Goal: Task Accomplishment & Management: Complete application form

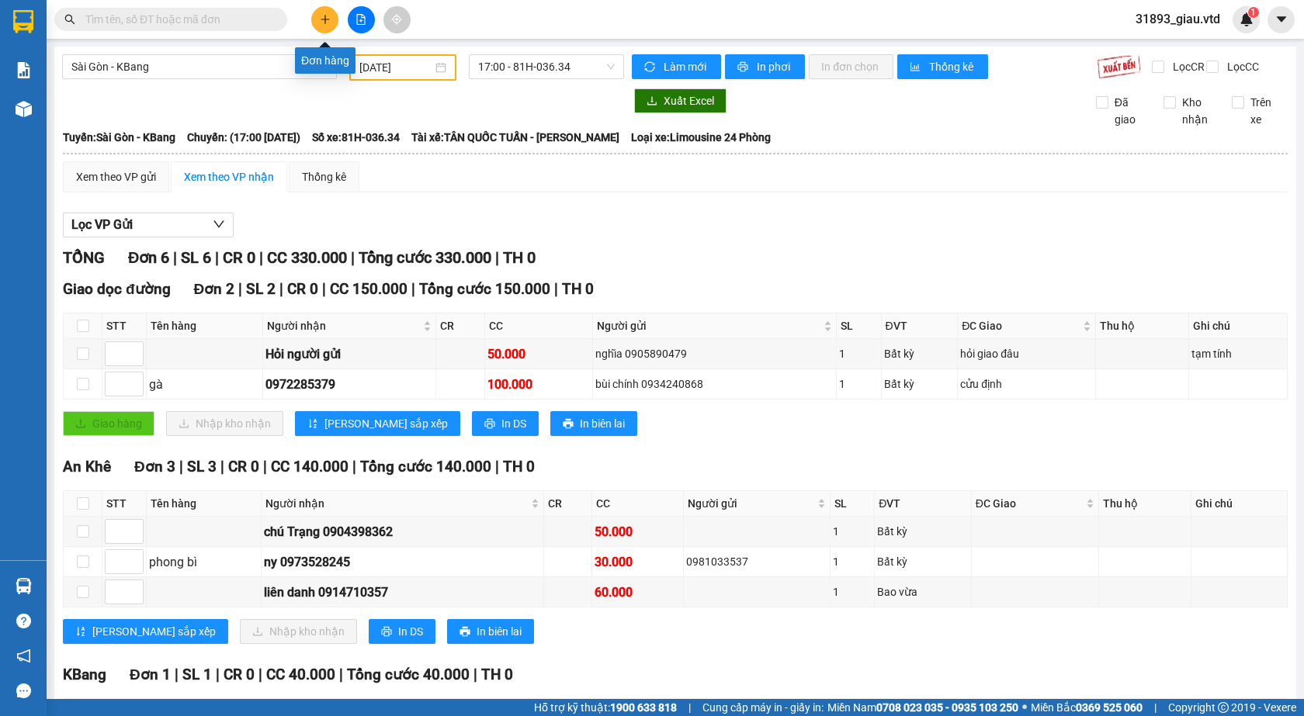
click at [327, 29] on button at bounding box center [324, 19] width 27 height 27
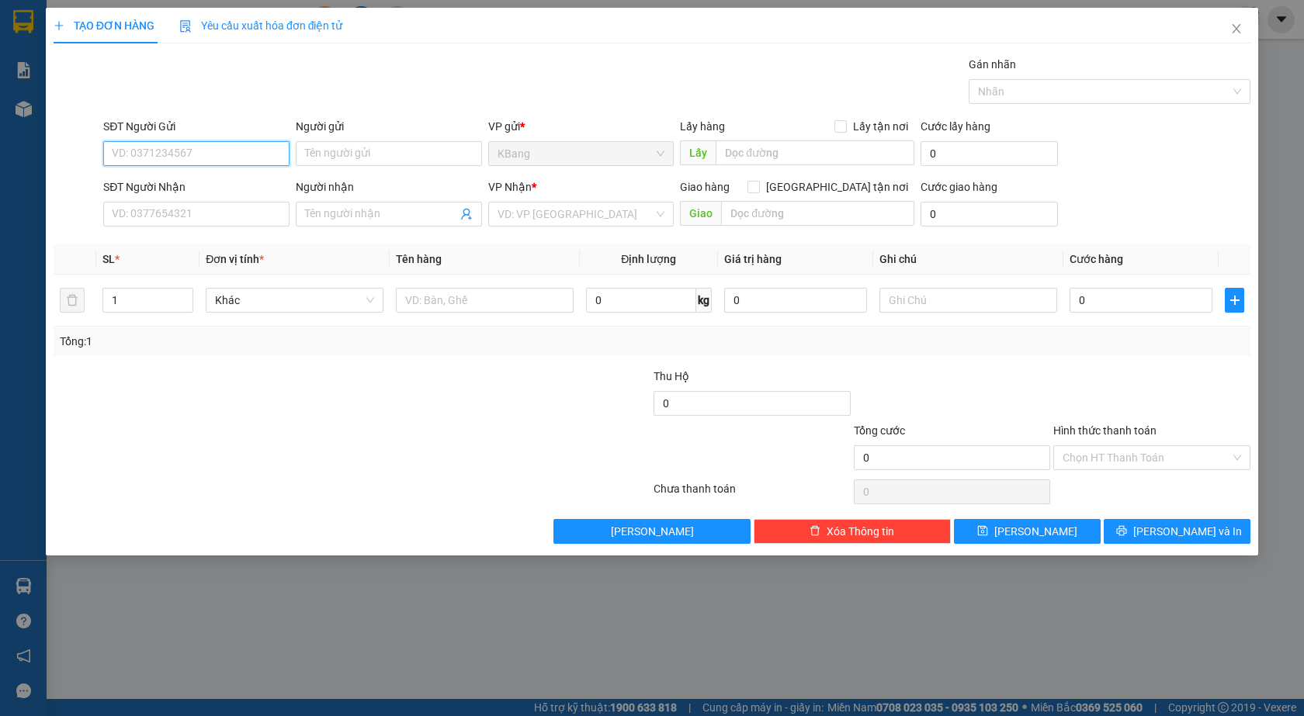
drag, startPoint x: 176, startPoint y: 158, endPoint x: 374, endPoint y: 92, distance: 208.6
click at [181, 158] on input "SĐT Người Gửi" at bounding box center [196, 153] width 186 height 25
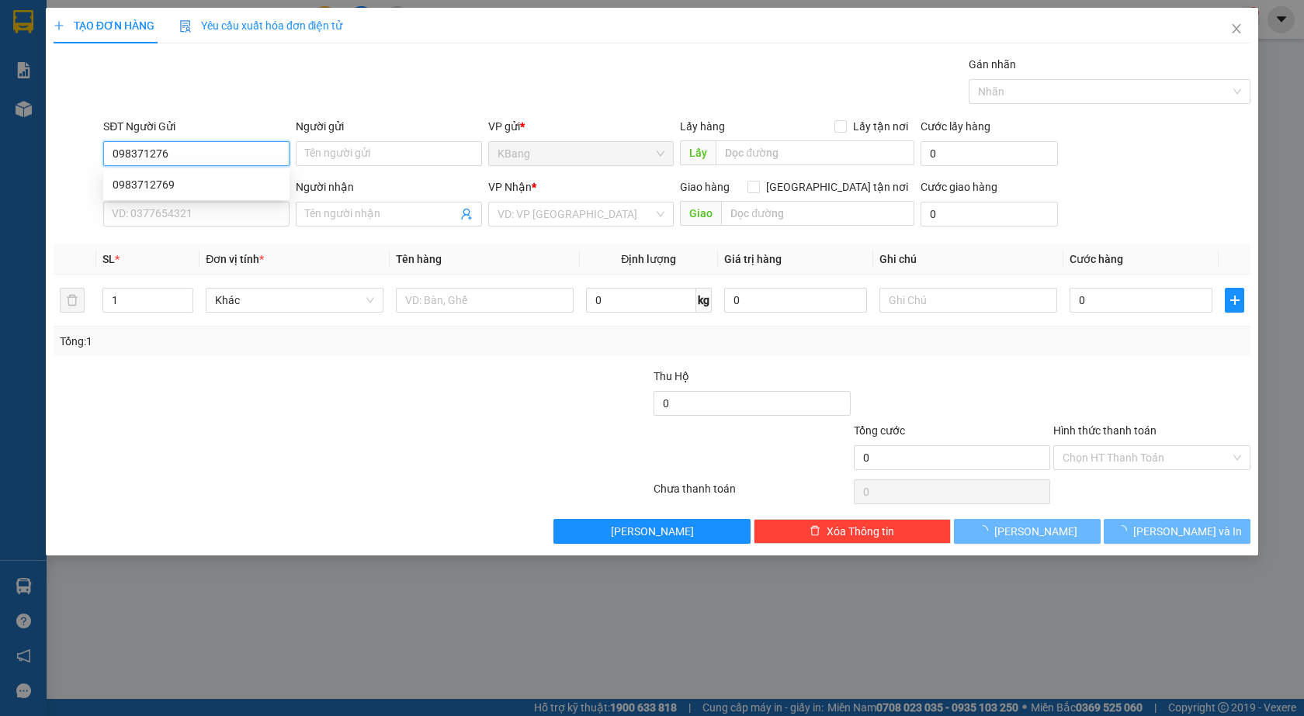
type input "0983712769"
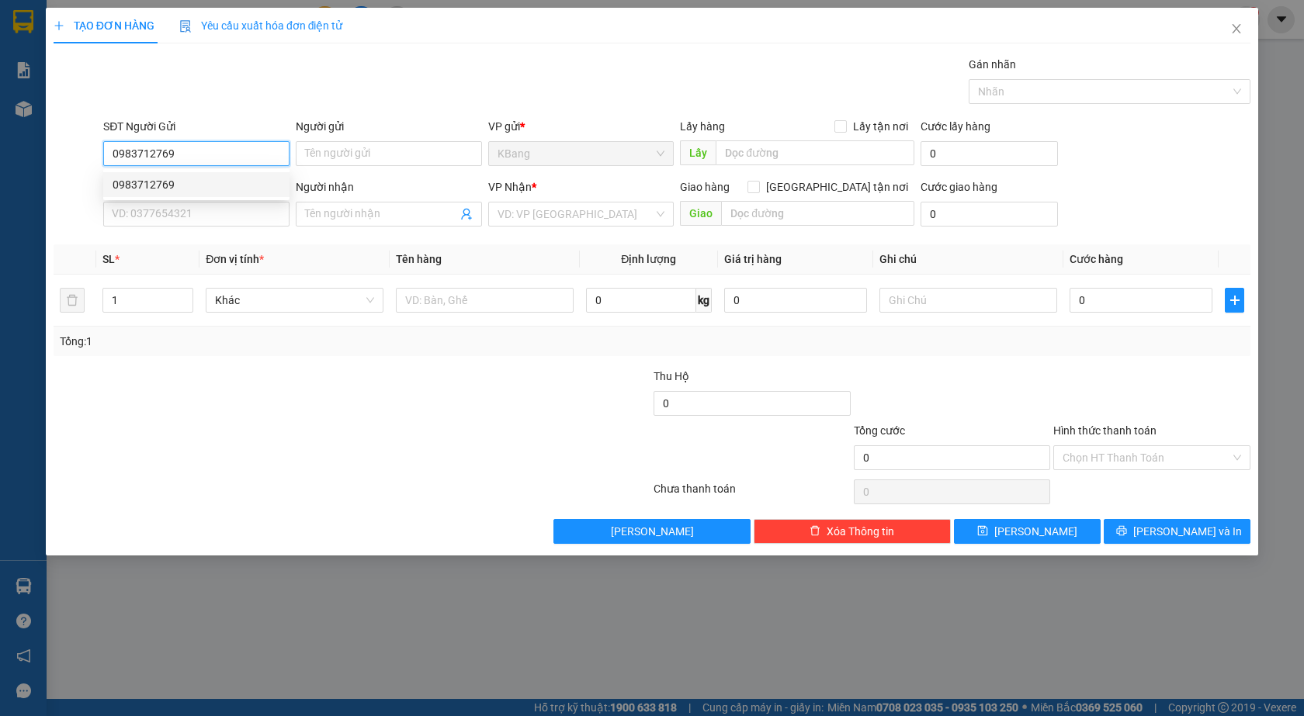
click at [144, 182] on div "0983712769" at bounding box center [197, 184] width 168 height 17
type input "0905343905"
type input "hương"
type input "big c bình dương"
type input "0983712769"
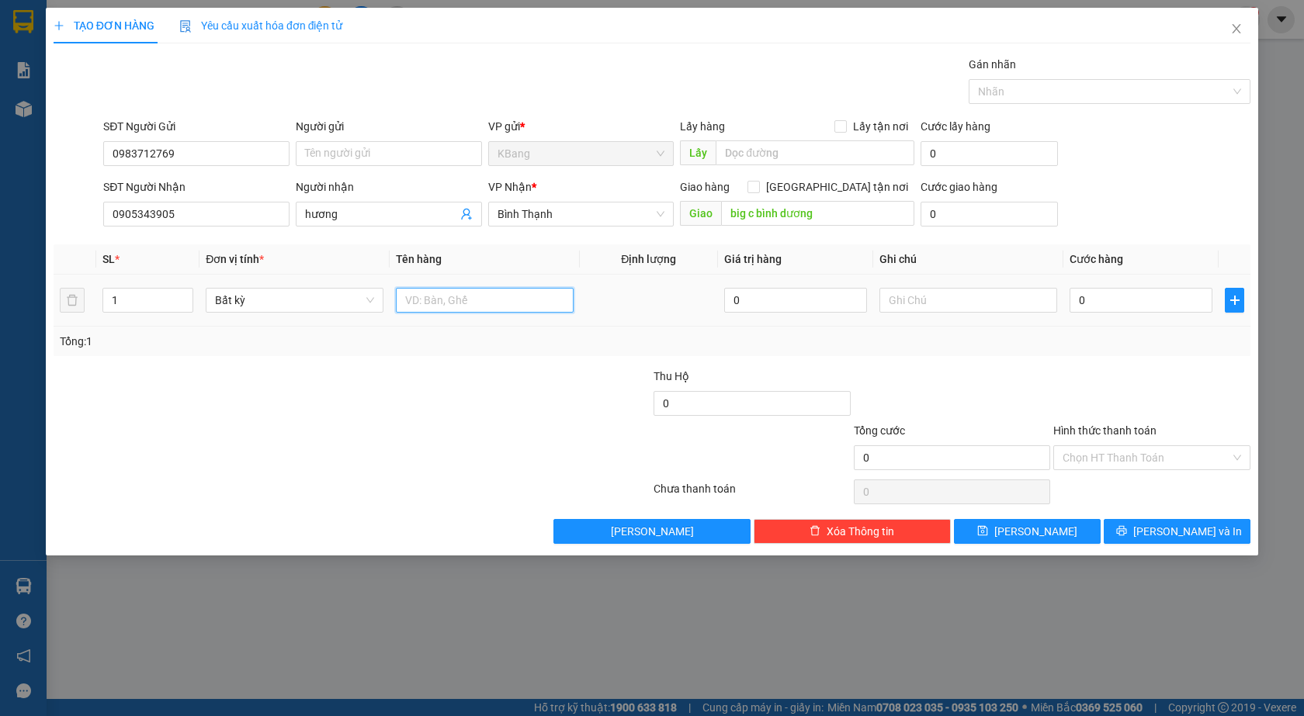
click at [449, 311] on input "text" at bounding box center [485, 300] width 178 height 25
type input "1 th"
click at [1073, 288] on input "0" at bounding box center [1140, 300] width 143 height 25
type input "8"
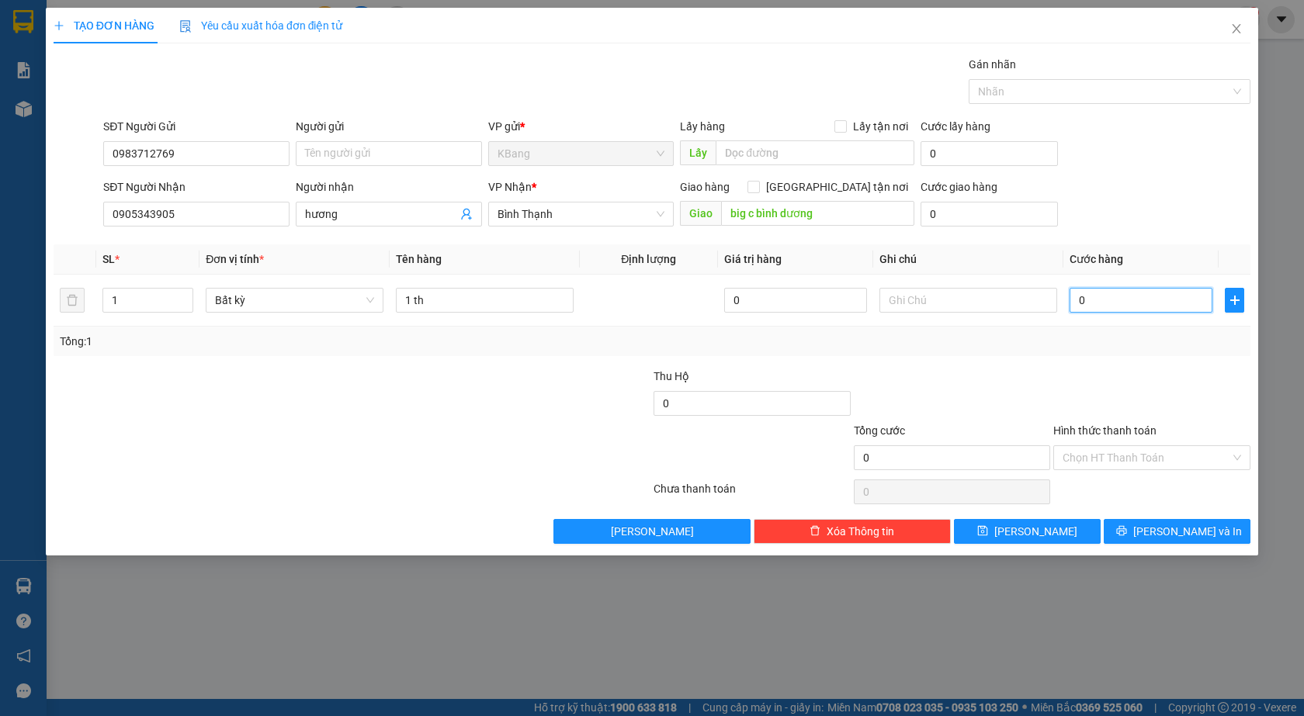
type input "8"
type input "80"
type input "800"
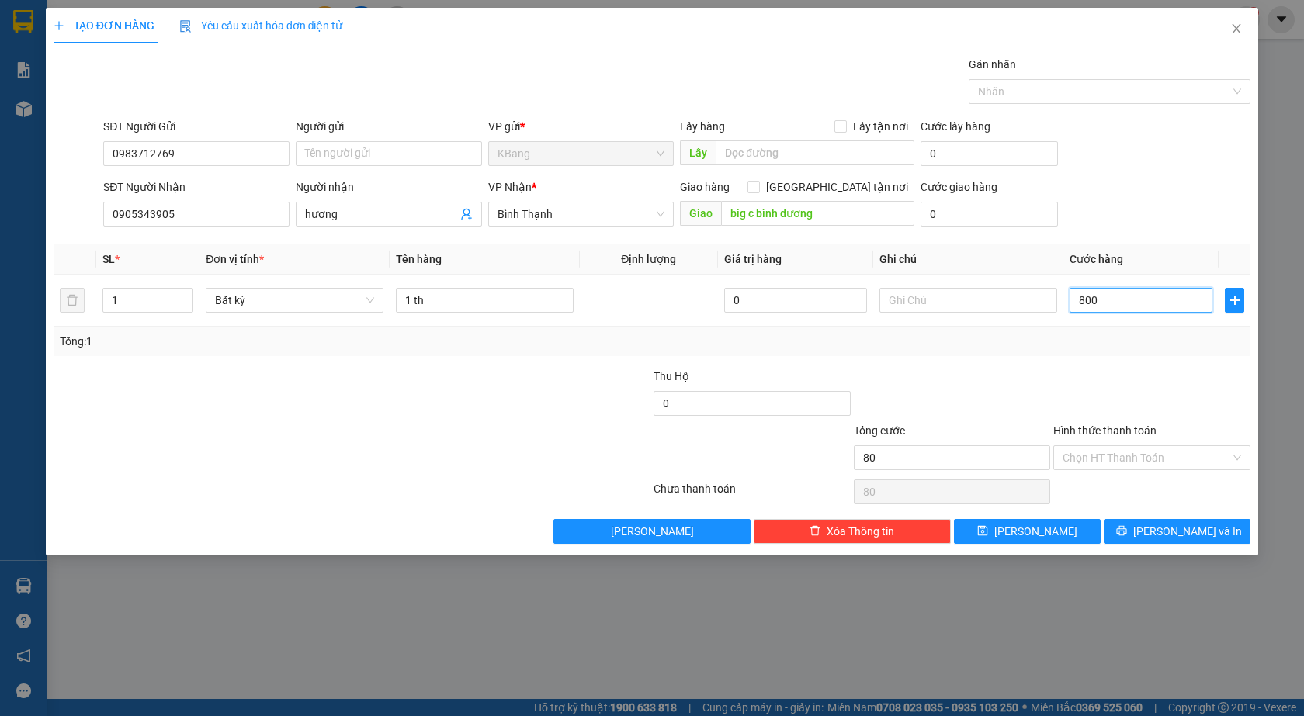
type input "800"
type input "8.000"
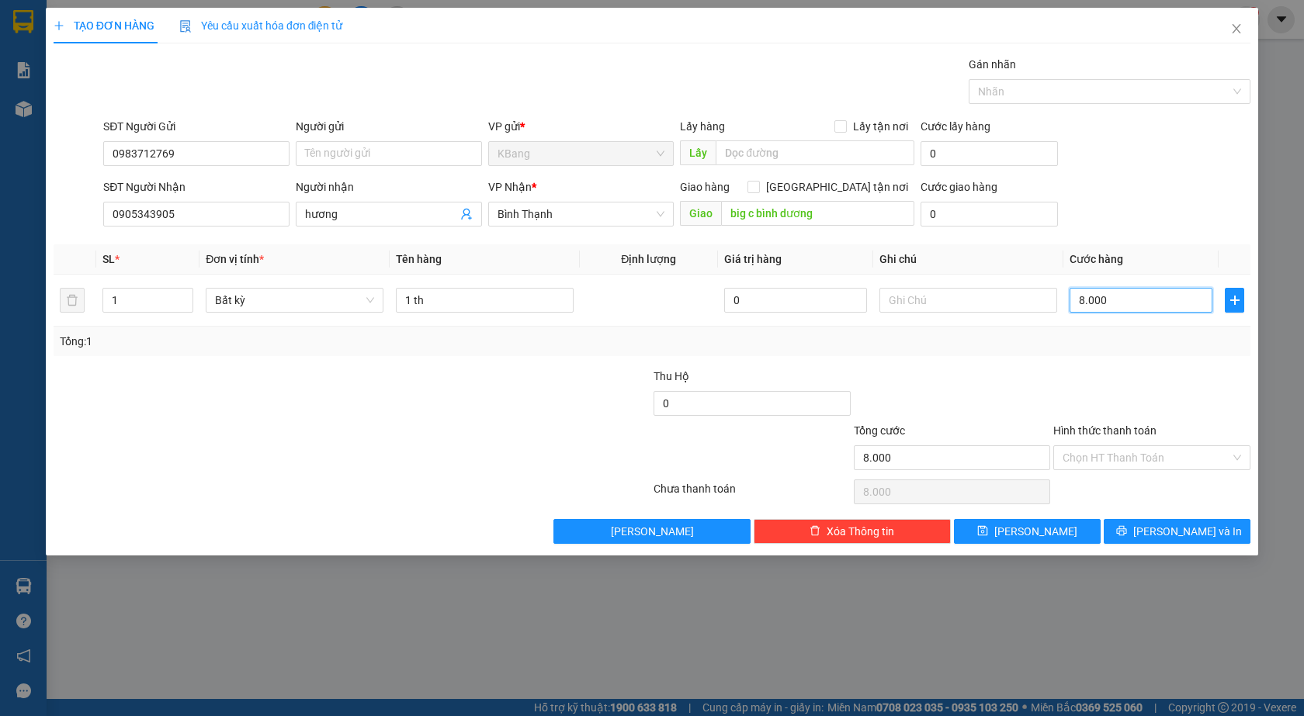
type input "80.000"
click at [1173, 533] on span "[PERSON_NAME] và In" at bounding box center [1187, 531] width 109 height 17
